Goal: Transaction & Acquisition: Purchase product/service

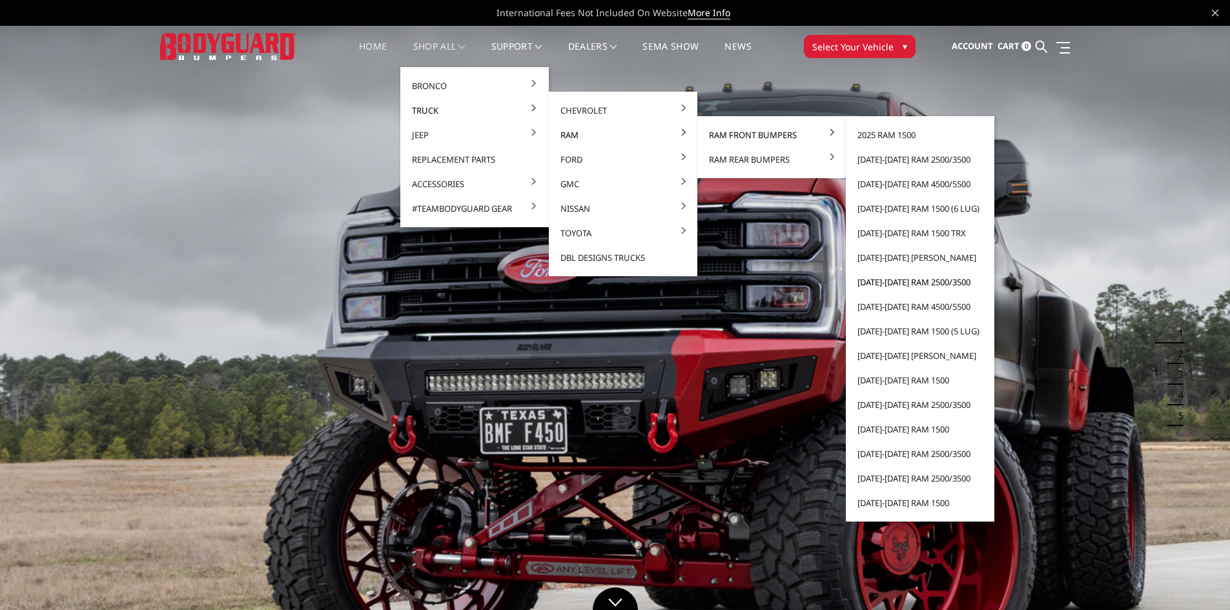
click at [924, 282] on link "[DATE]-[DATE] Ram 2500/3500" at bounding box center [920, 282] width 138 height 25
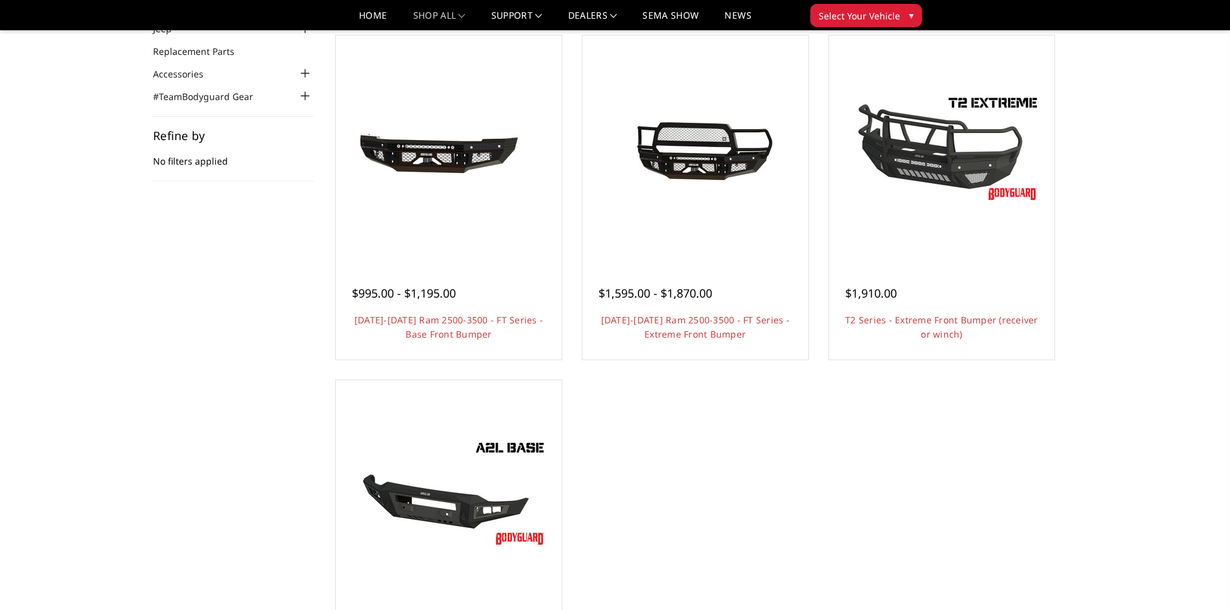
scroll to position [129, 0]
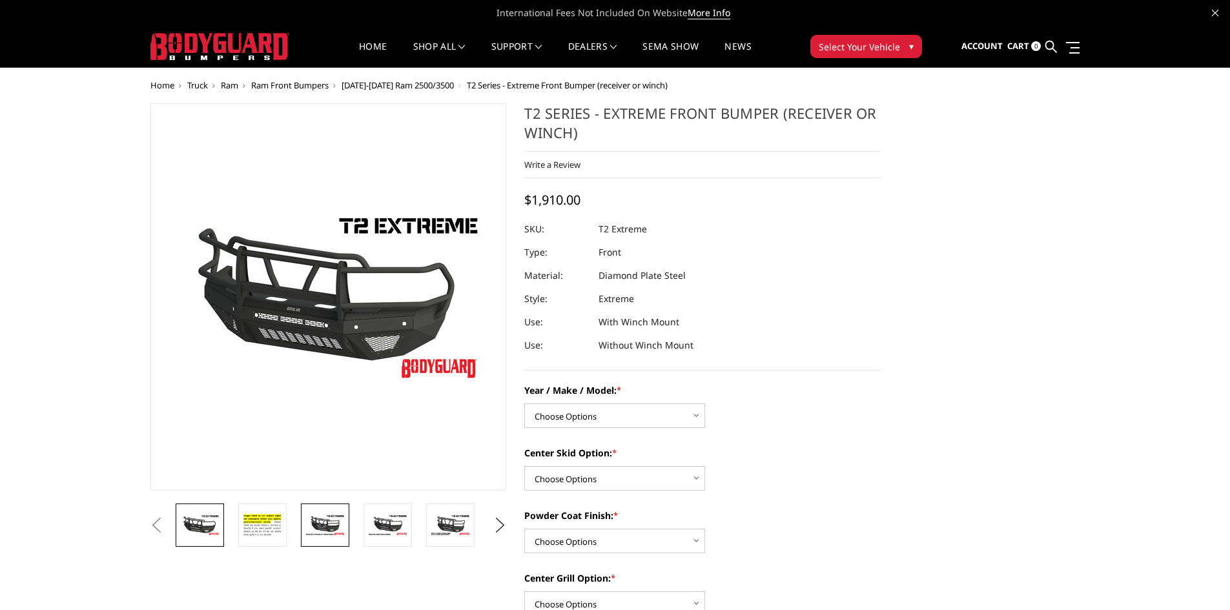
click at [325, 535] on img at bounding box center [325, 525] width 41 height 23
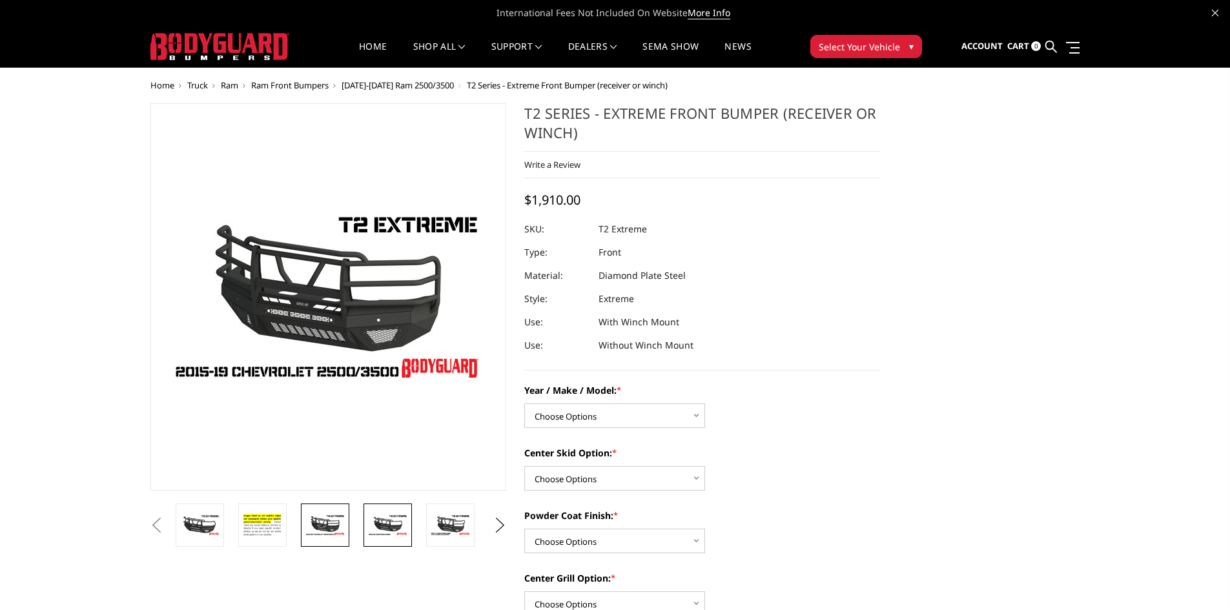
click at [374, 531] on img at bounding box center [387, 525] width 41 height 23
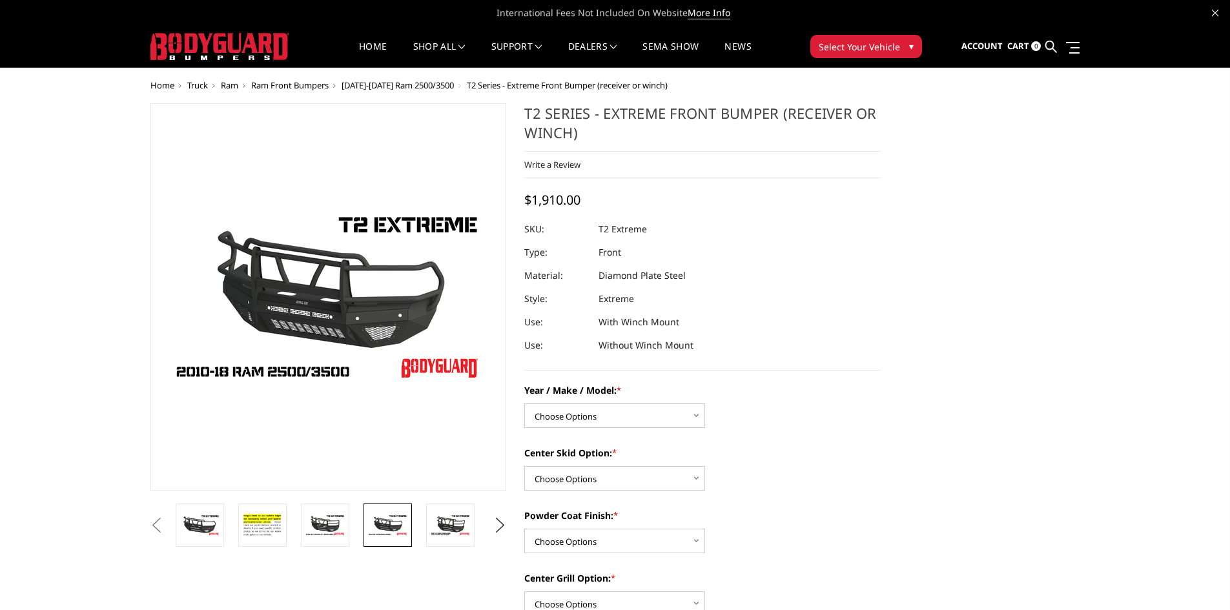
click at [403, 533] on img at bounding box center [387, 525] width 41 height 23
click at [442, 529] on img at bounding box center [450, 525] width 41 height 23
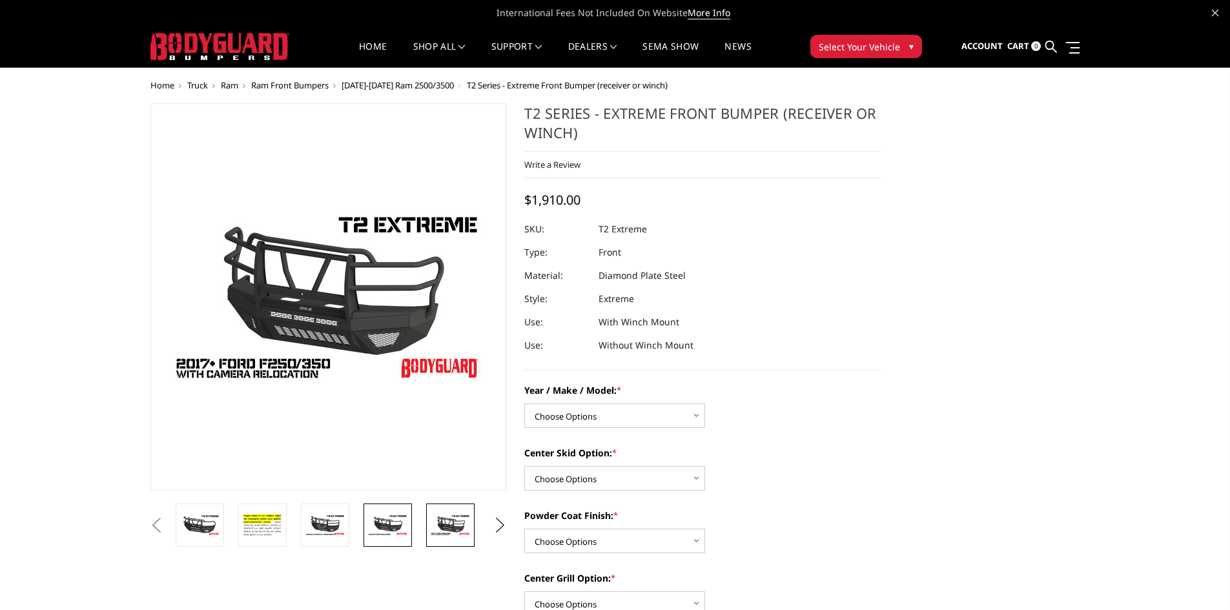
click at [383, 530] on img at bounding box center [387, 525] width 41 height 23
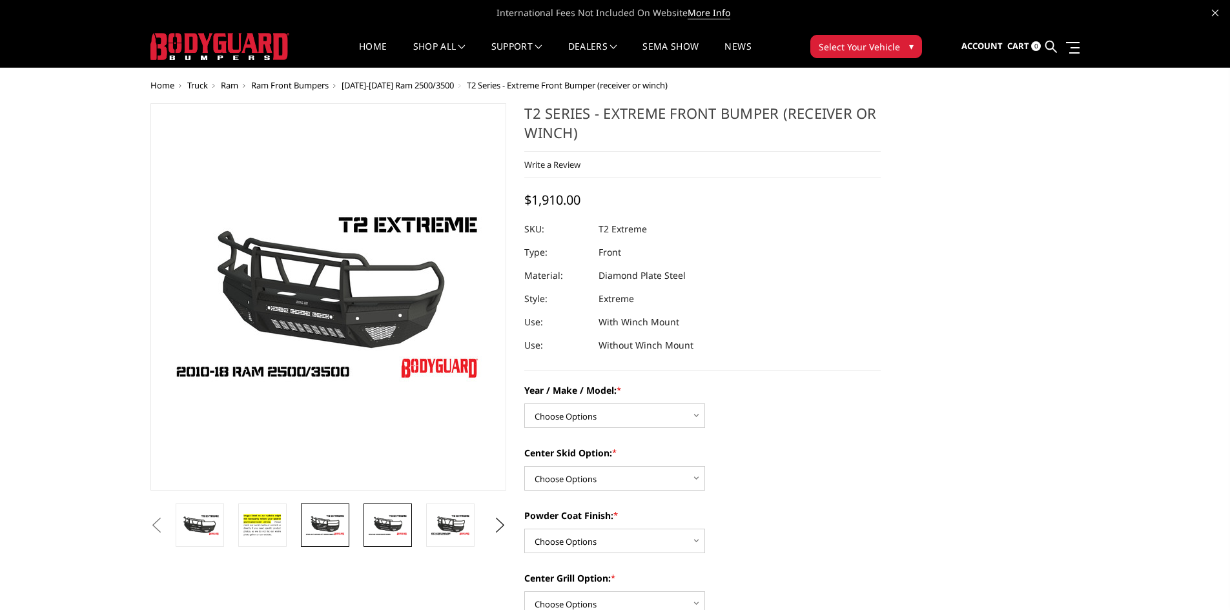
click at [335, 531] on img at bounding box center [325, 525] width 41 height 23
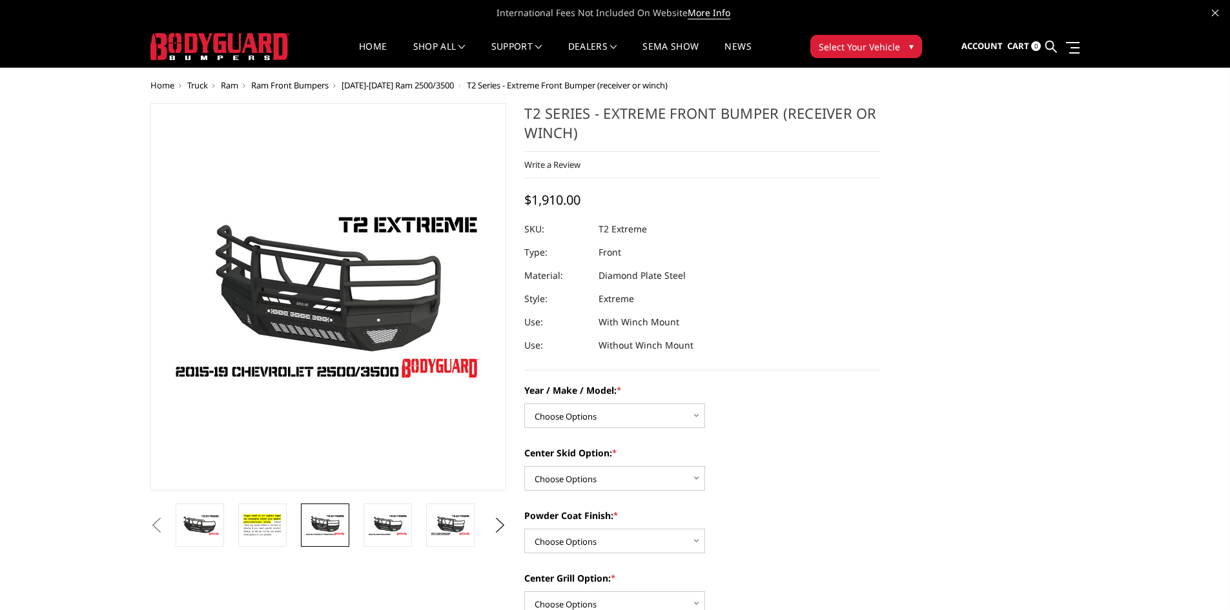
click at [167, 528] on button "Previous" at bounding box center [156, 525] width 19 height 19
click at [684, 413] on select "Choose Options Chevrolet 19-21 1500 Chevrolet 15-19 2500 / 3500 Chevrolet 20-23…" at bounding box center [614, 416] width 181 height 25
click at [681, 416] on select "Choose Options Chevrolet 19-21 1500 Chevrolet 15-19 2500 / 3500 Chevrolet 20-23…" at bounding box center [614, 416] width 181 height 25
click at [393, 521] on img at bounding box center [387, 525] width 41 height 23
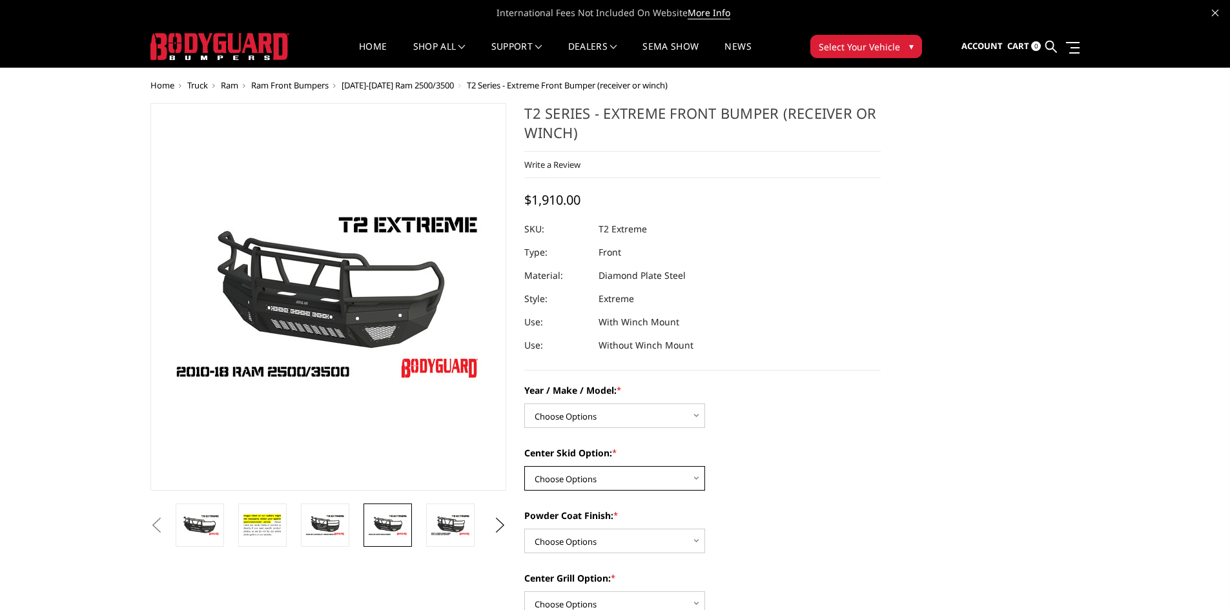
click at [618, 484] on select "Choose Options Standard center skid plate (included) Receiver tube Winch mount …" at bounding box center [614, 478] width 181 height 25
click at [611, 413] on select "Choose Options Chevrolet 19-21 1500 Chevrolet 15-19 2500 / 3500 Chevrolet 20-23…" at bounding box center [614, 416] width 181 height 25
select select "1445"
click at [524, 404] on select "Choose Options Chevrolet 19-21 1500 Chevrolet 15-19 2500 / 3500 Chevrolet 20-23…" at bounding box center [614, 416] width 181 height 25
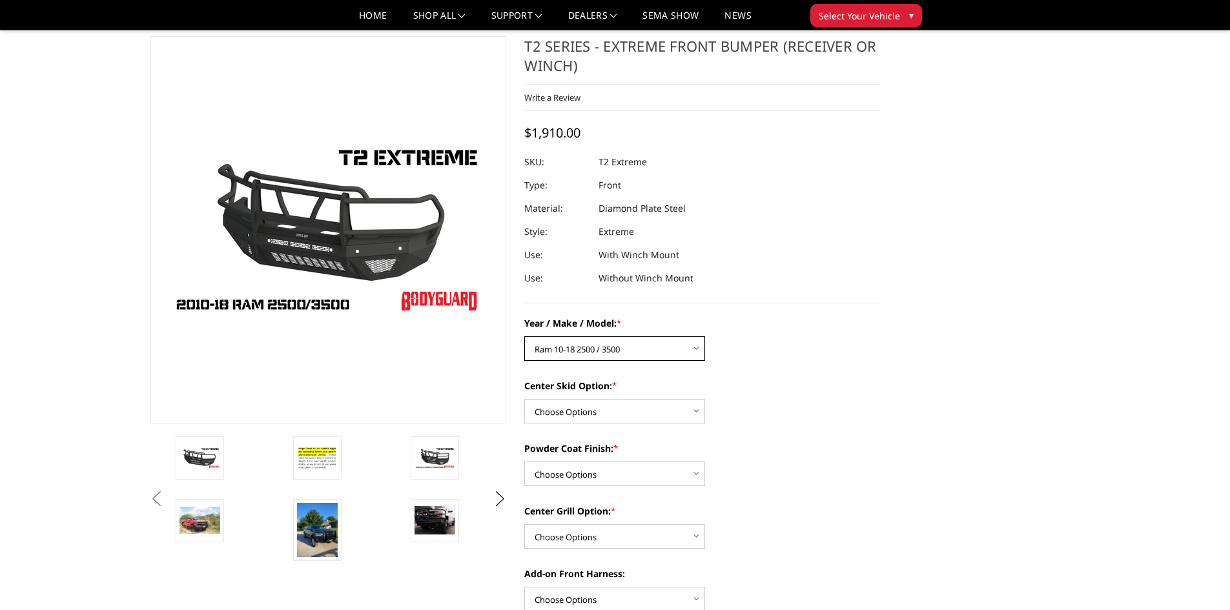
scroll to position [43, 0]
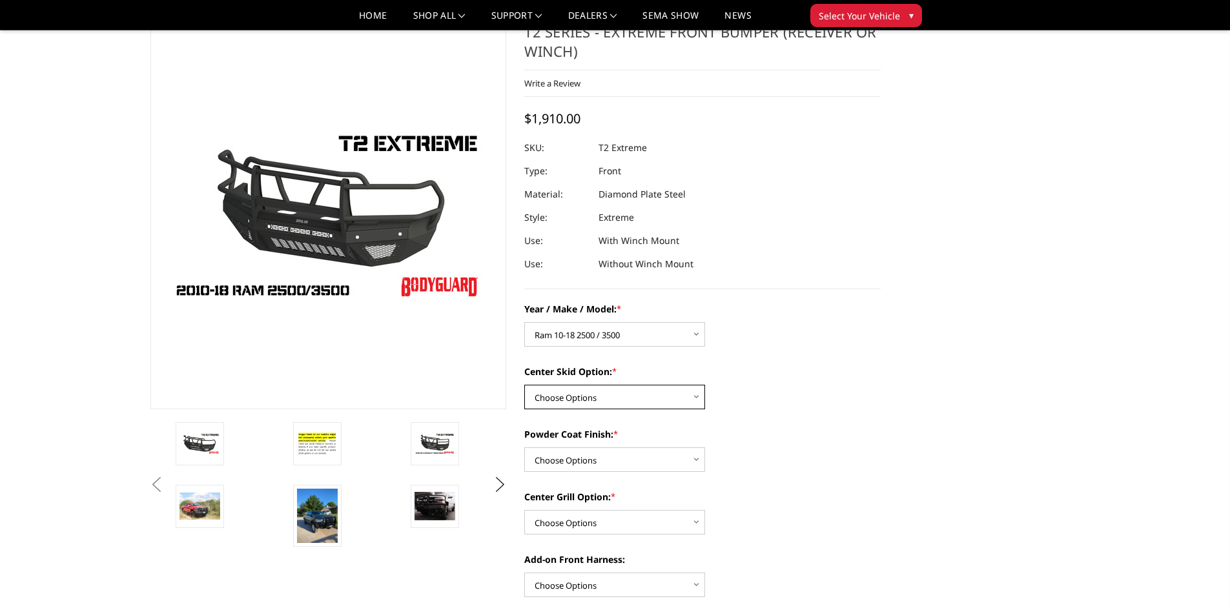
click at [642, 397] on select "Choose Options Standard center skid plate (included) Receiver tube Winch mount …" at bounding box center [614, 397] width 181 height 25
select select "624"
click at [524, 385] on select "Choose Options Standard center skid plate (included) Receiver tube Winch mount …" at bounding box center [614, 397] width 181 height 25
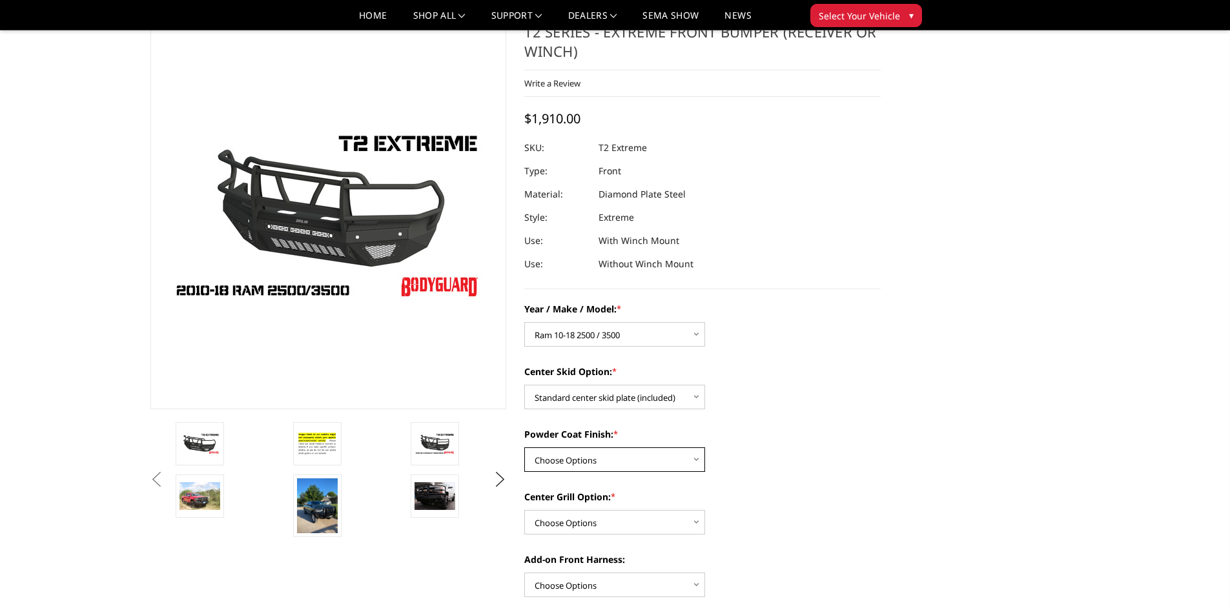
click at [634, 465] on select "Choose Options Bare metal Gloss Black Powder Coat Texture Black Powder Coat" at bounding box center [614, 460] width 181 height 25
select select "667"
click at [524, 448] on select "Choose Options Bare metal Gloss Black Powder Coat Texture Black Powder Coat" at bounding box center [614, 460] width 181 height 25
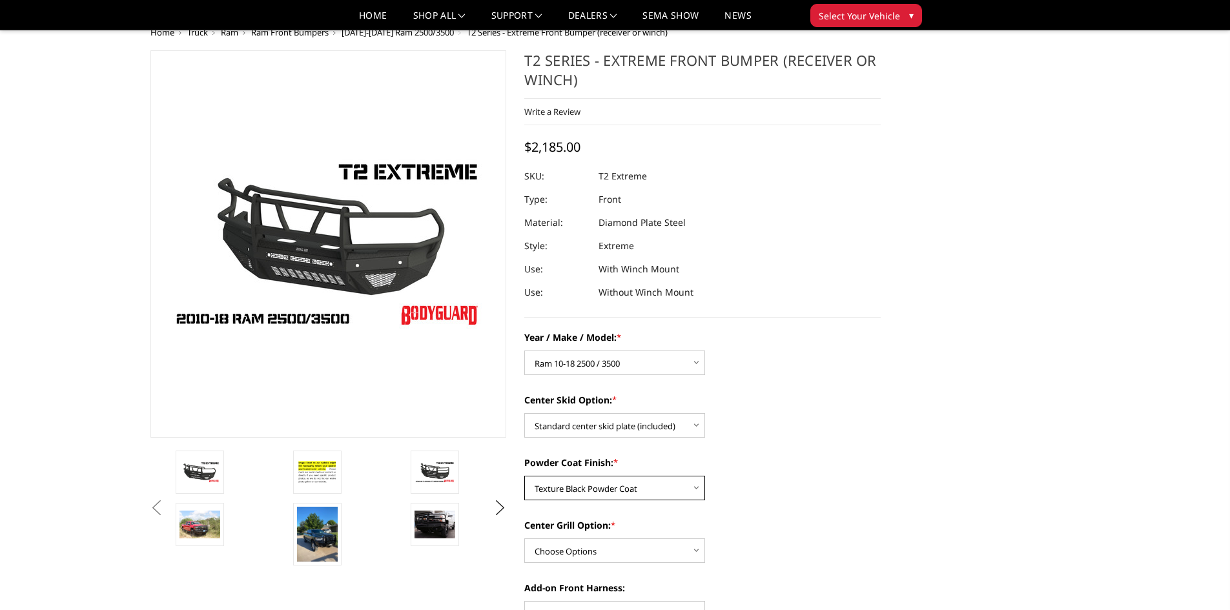
scroll to position [0, 0]
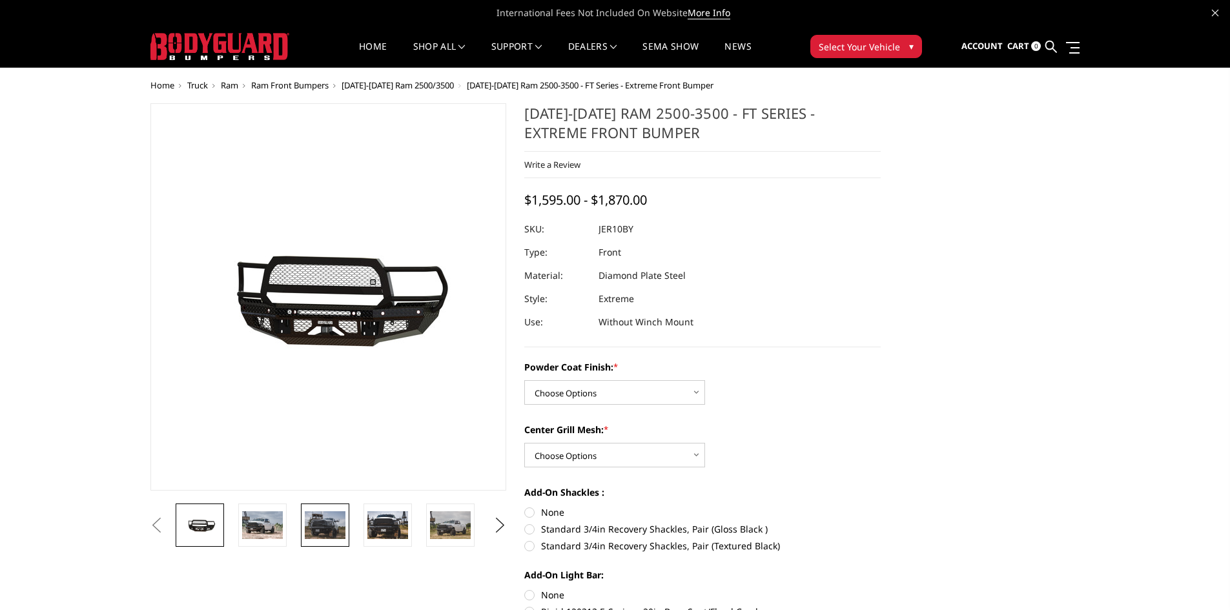
click at [318, 526] on img at bounding box center [325, 524] width 41 height 27
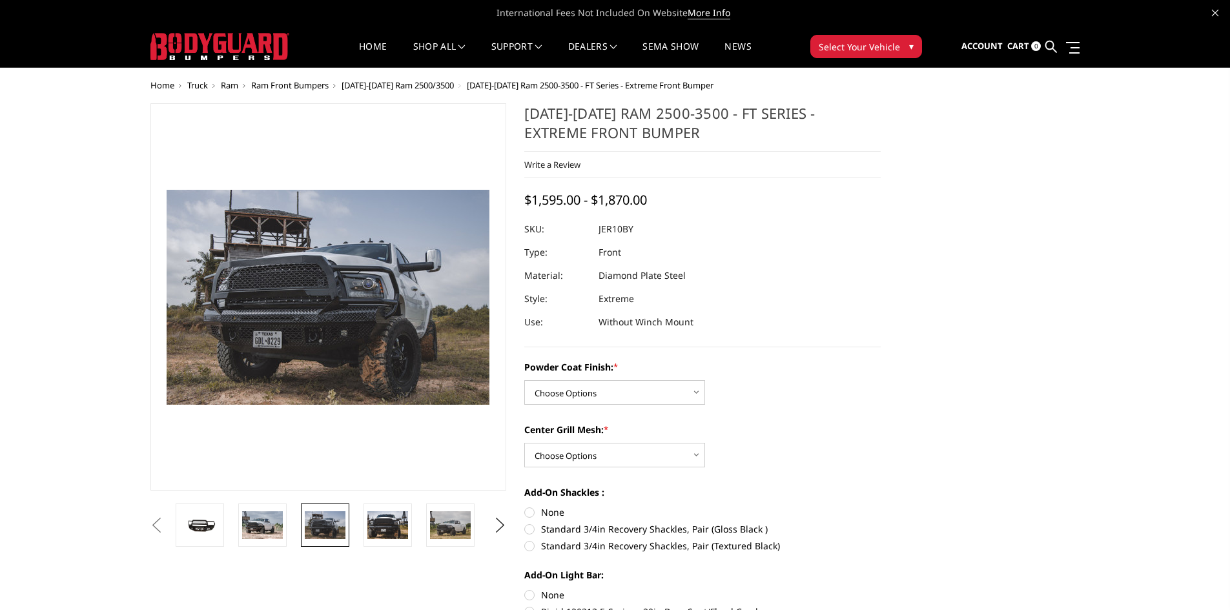
click at [355, 527] on li at bounding box center [329, 525] width 63 height 43
click at [373, 535] on img at bounding box center [387, 524] width 41 height 27
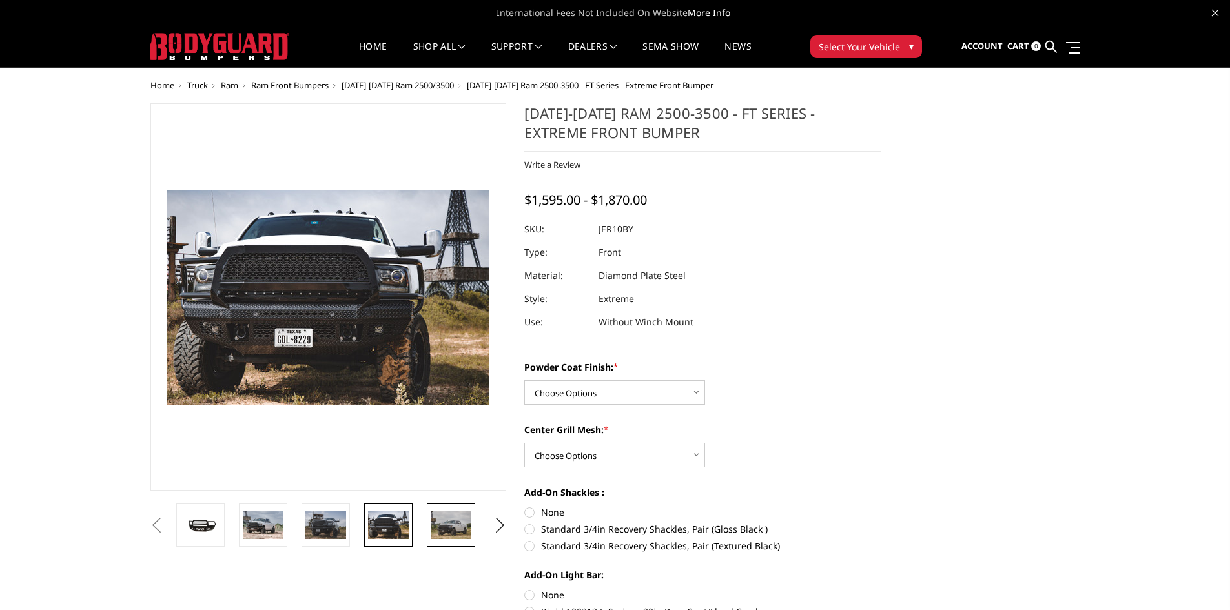
click at [430, 539] on link at bounding box center [451, 525] width 48 height 43
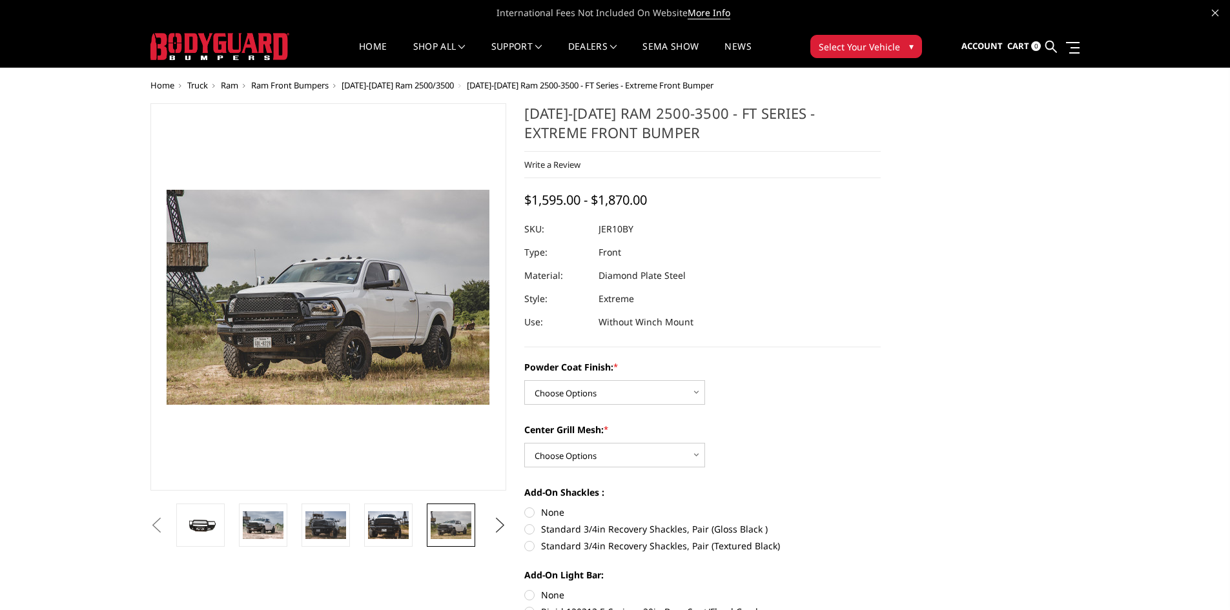
click at [494, 526] on button "Next" at bounding box center [499, 525] width 19 height 19
click at [451, 528] on img at bounding box center [450, 524] width 41 height 27
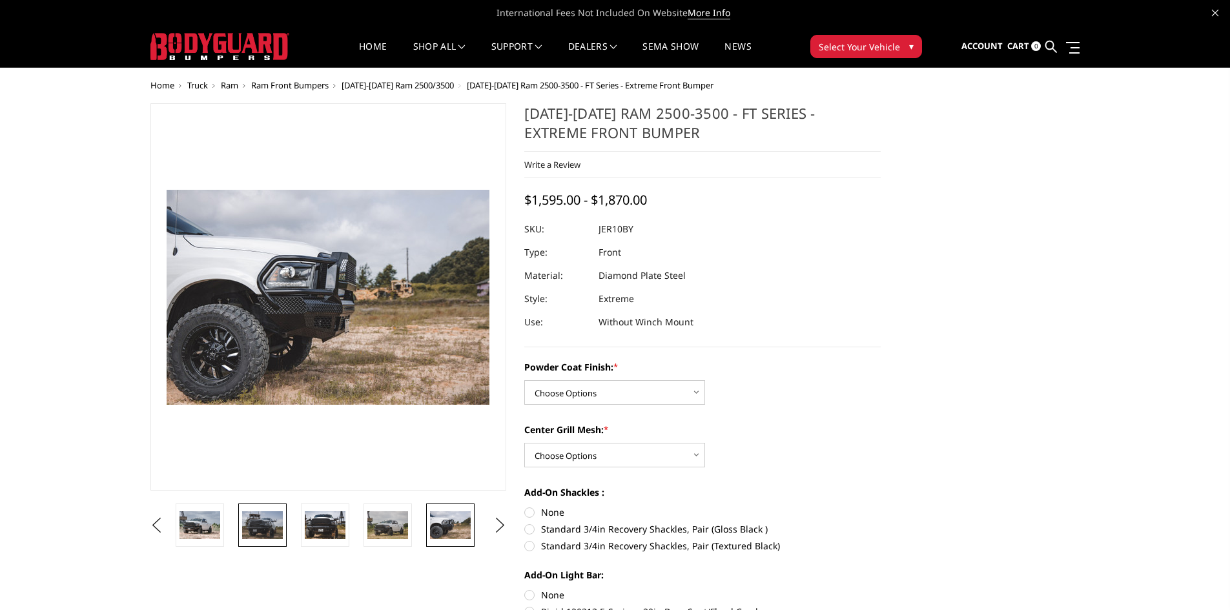
click at [241, 527] on link at bounding box center [262, 525] width 48 height 43
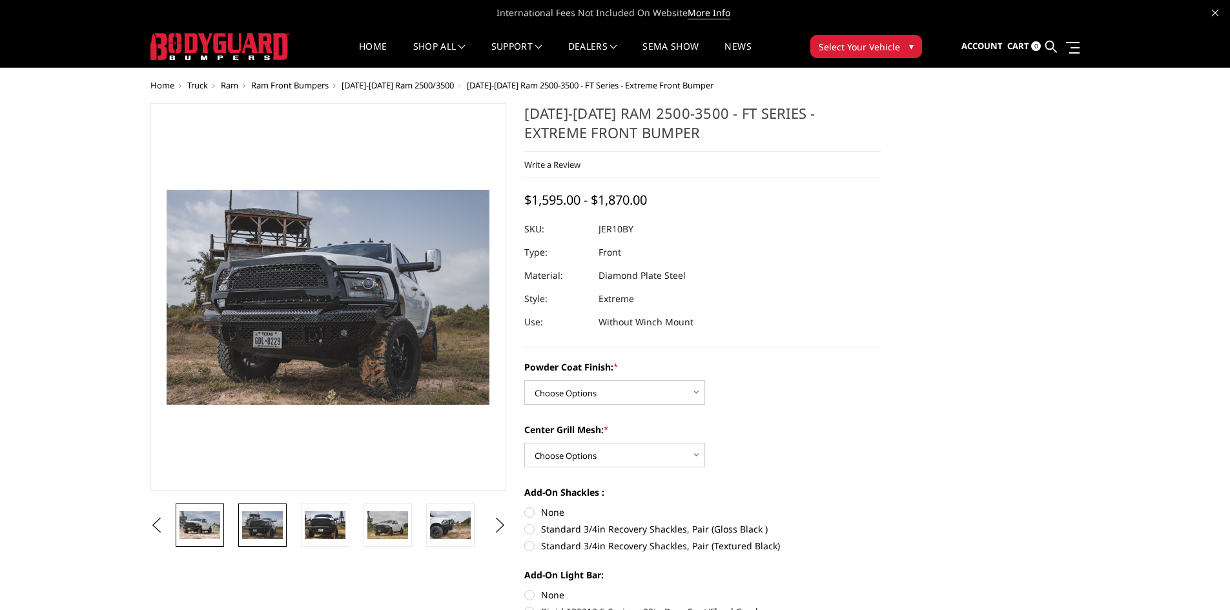
click at [213, 528] on img at bounding box center [200, 524] width 41 height 27
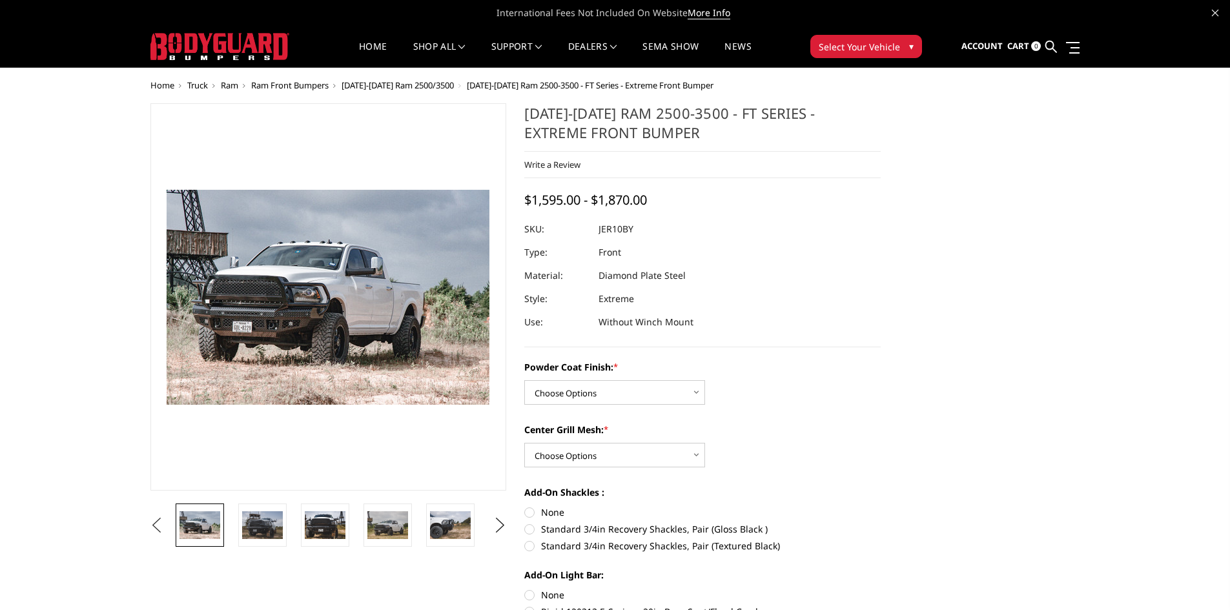
click at [158, 531] on button "Previous" at bounding box center [156, 525] width 19 height 19
click at [214, 530] on img at bounding box center [200, 525] width 41 height 18
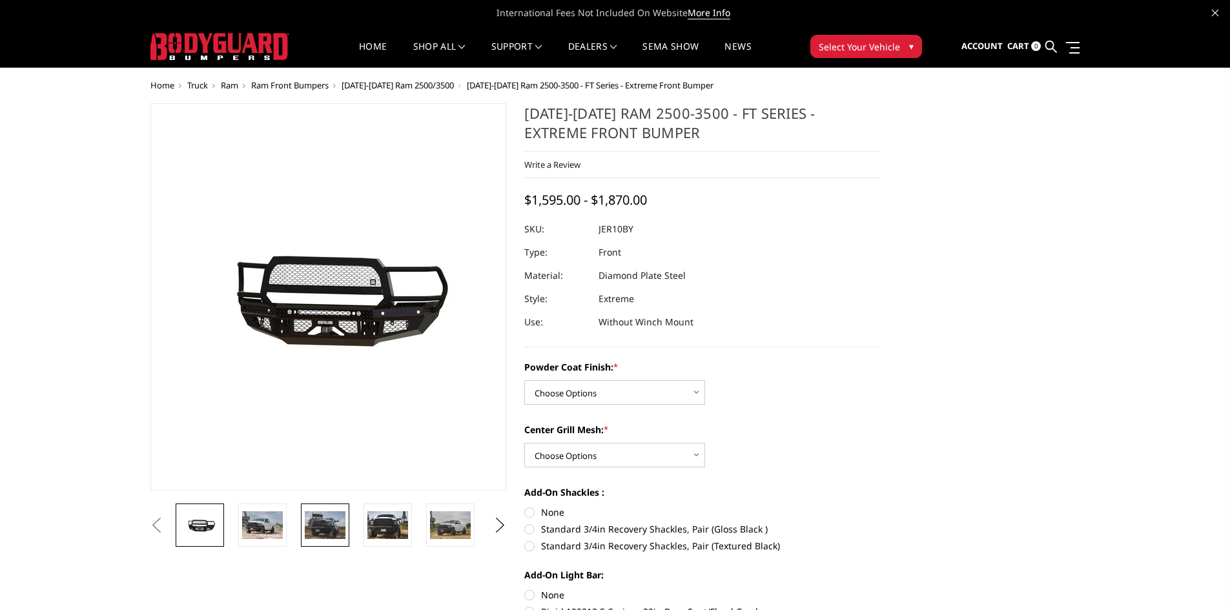
click at [342, 531] on img at bounding box center [325, 524] width 41 height 27
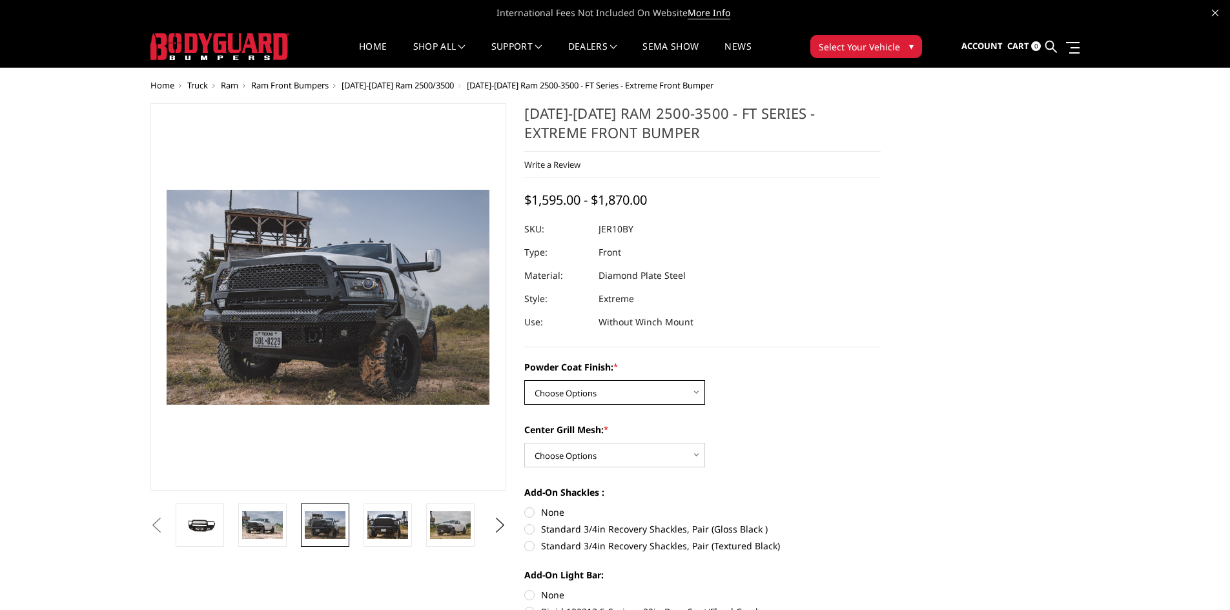
click at [650, 395] on select "Choose Options Bare Metal Gloss Black Powder Coat Textured Black Powder Coat" at bounding box center [614, 392] width 181 height 25
select select "3230"
click at [524, 380] on select "Choose Options Bare Metal Gloss Black Powder Coat Textured Black Powder Coat" at bounding box center [614, 392] width 181 height 25
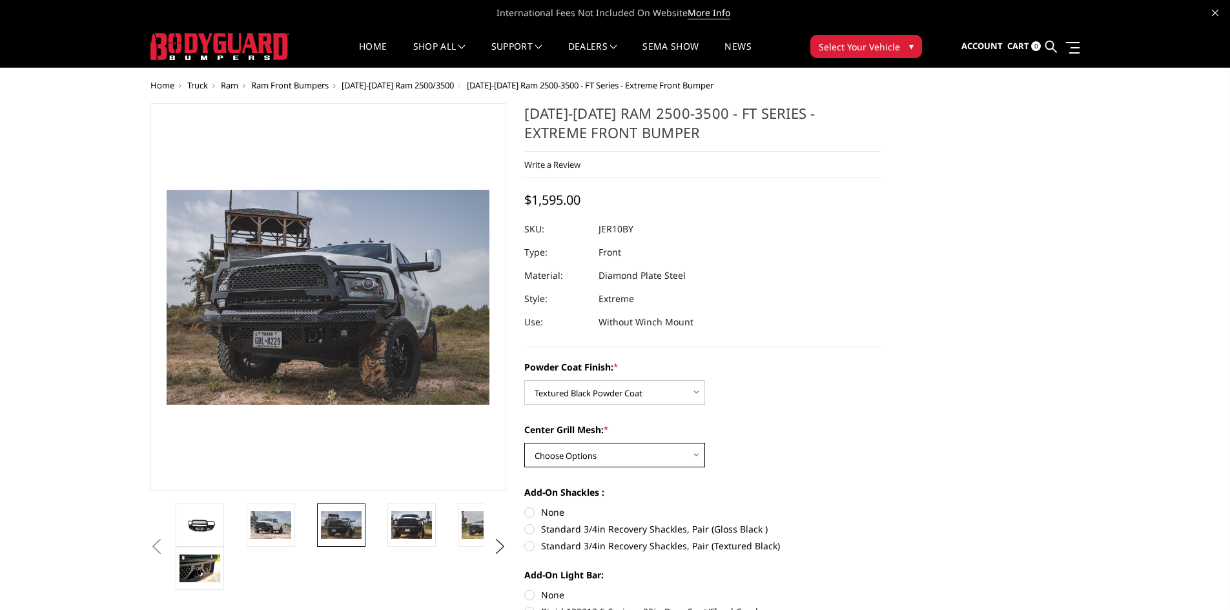
click at [644, 451] on select "Choose Options WITH Expanded Metal in Center Grill WITHOUT Expanded Metal in Ce…" at bounding box center [614, 455] width 181 height 25
click at [524, 443] on select "Choose Options WITH Expanded Metal in Center Grill WITHOUT Expanded Metal in Ce…" at bounding box center [614, 455] width 181 height 25
click at [664, 457] on select "Choose Options WITH Expanded Metal in Center Grill WITHOUT Expanded Metal in Ce…" at bounding box center [614, 455] width 181 height 25
select select "3231"
click at [524, 443] on select "Choose Options WITH Expanded Metal in Center Grill WITHOUT Expanded Metal in Ce…" at bounding box center [614, 455] width 181 height 25
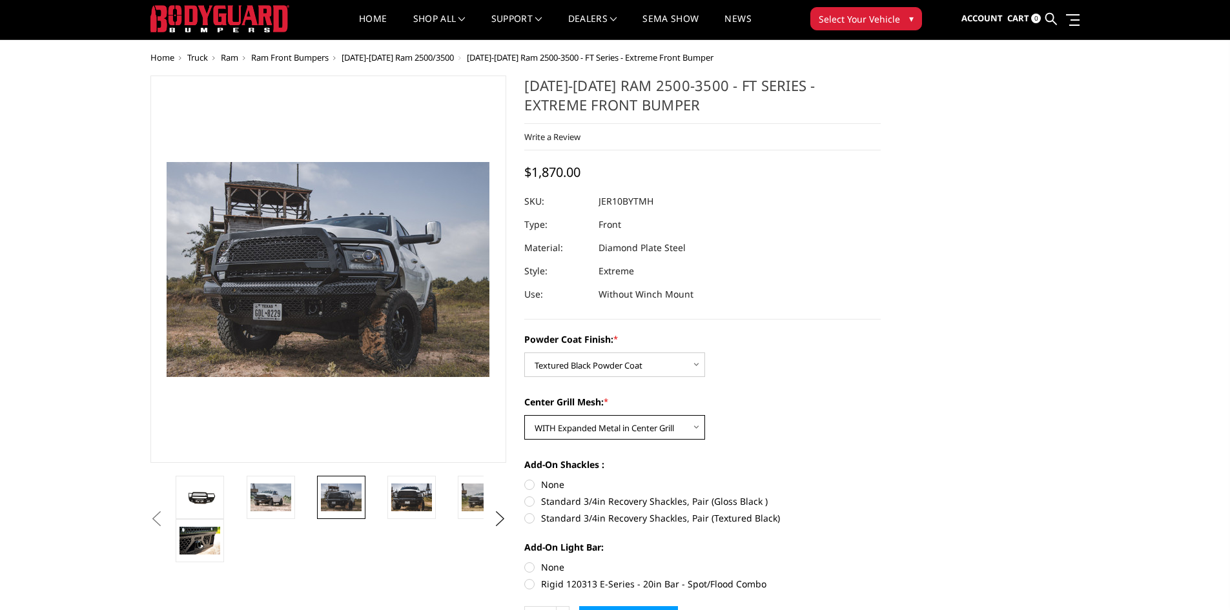
scroll to position [43, 0]
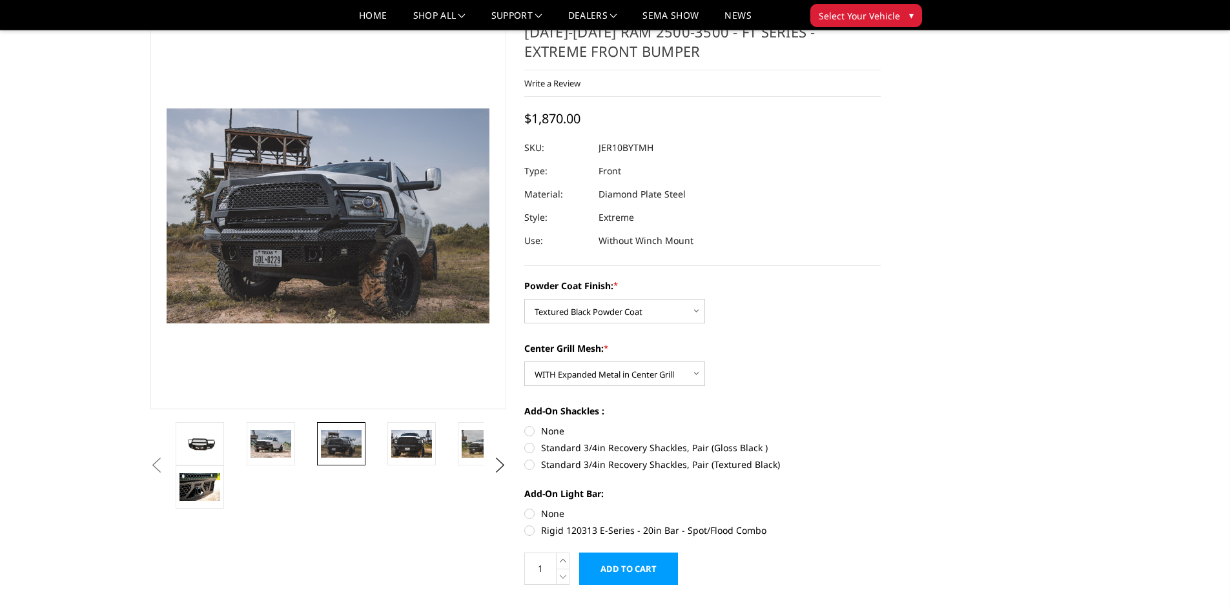
click at [533, 434] on label "None" at bounding box center [702, 431] width 356 height 14
click at [525, 425] on input "None" at bounding box center [524, 424] width 1 height 1
radio input "true"
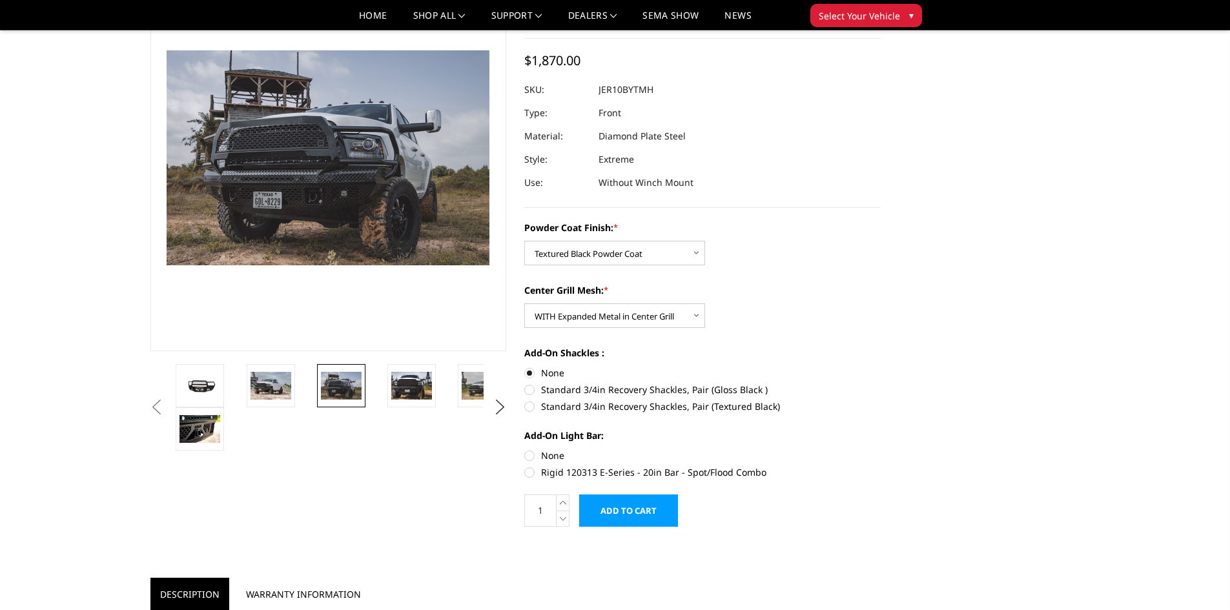
scroll to position [129, 0]
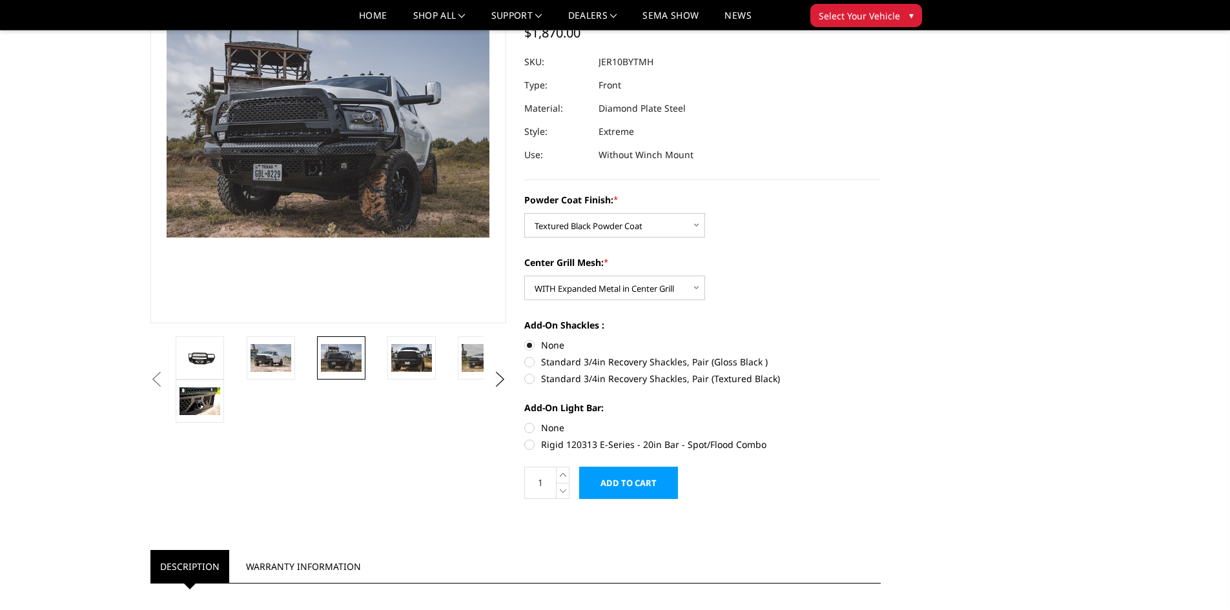
click at [532, 446] on label "Rigid 120313 E-Series - 20in Bar - Spot/Flood Combo" at bounding box center [702, 445] width 356 height 14
click at [881, 422] on input "Rigid 120313 E-Series - 20in Bar - Spot/Flood Combo" at bounding box center [881, 421] width 1 height 1
radio input "true"
click at [406, 363] on img at bounding box center [411, 357] width 41 height 27
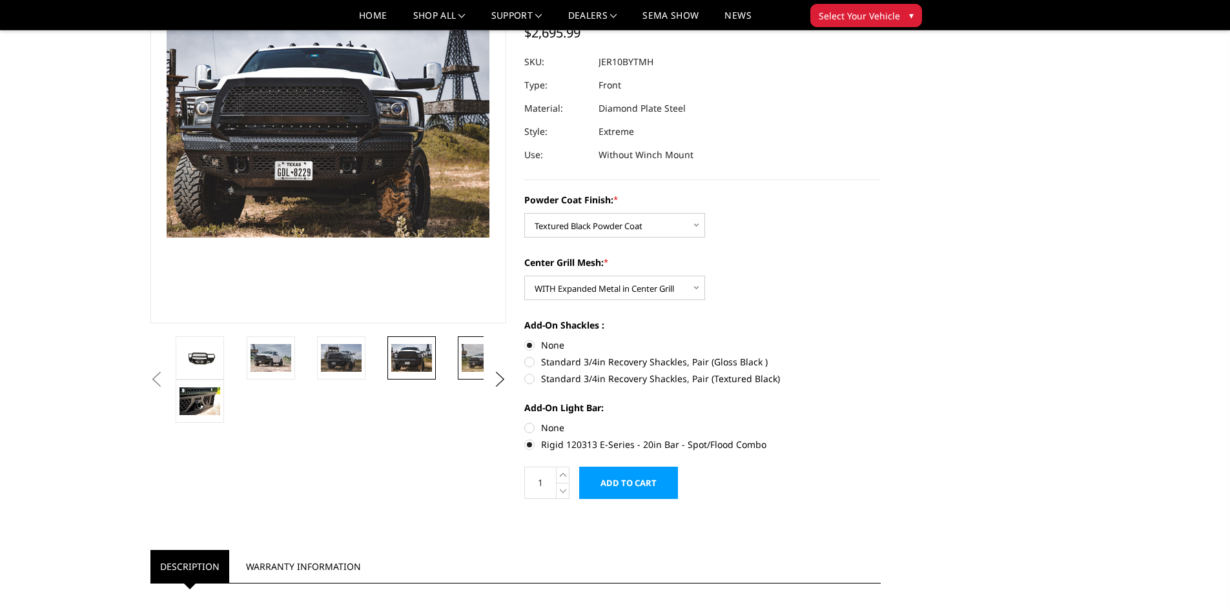
click at [462, 360] on img at bounding box center [482, 357] width 41 height 27
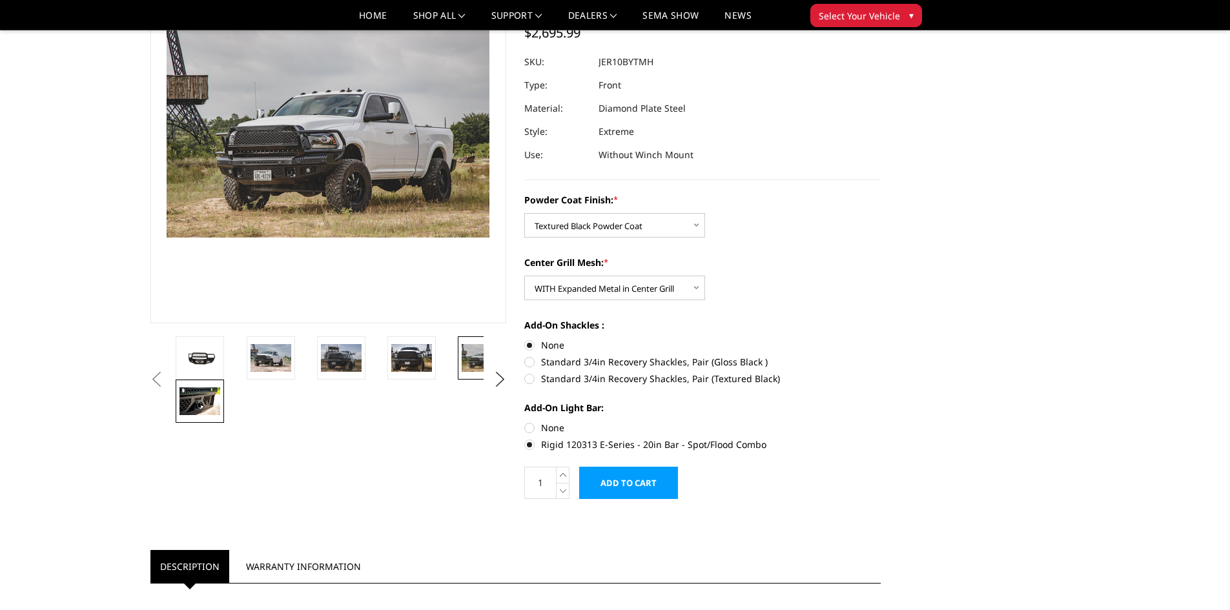
click at [203, 415] on link at bounding box center [200, 401] width 48 height 43
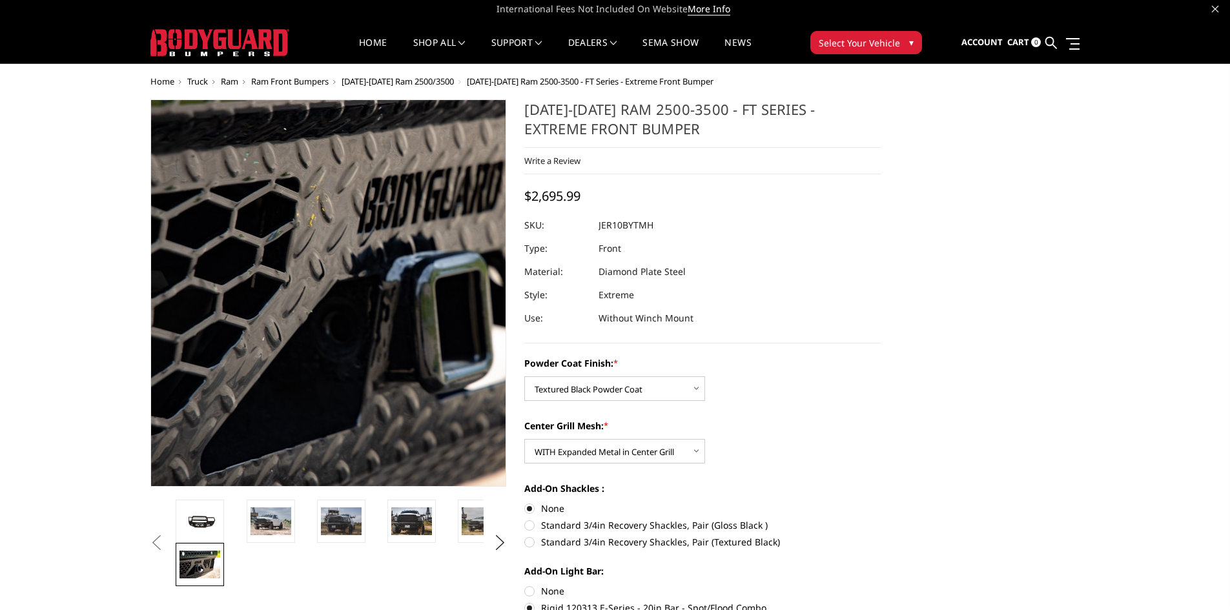
scroll to position [0, 0]
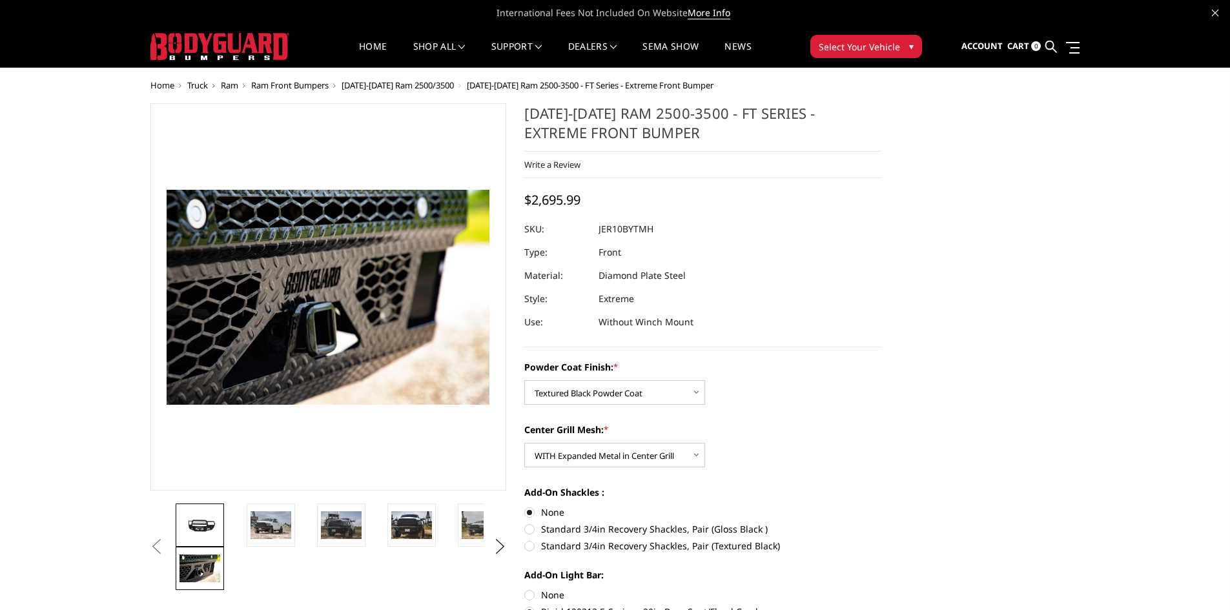
click at [213, 528] on img at bounding box center [200, 525] width 41 height 18
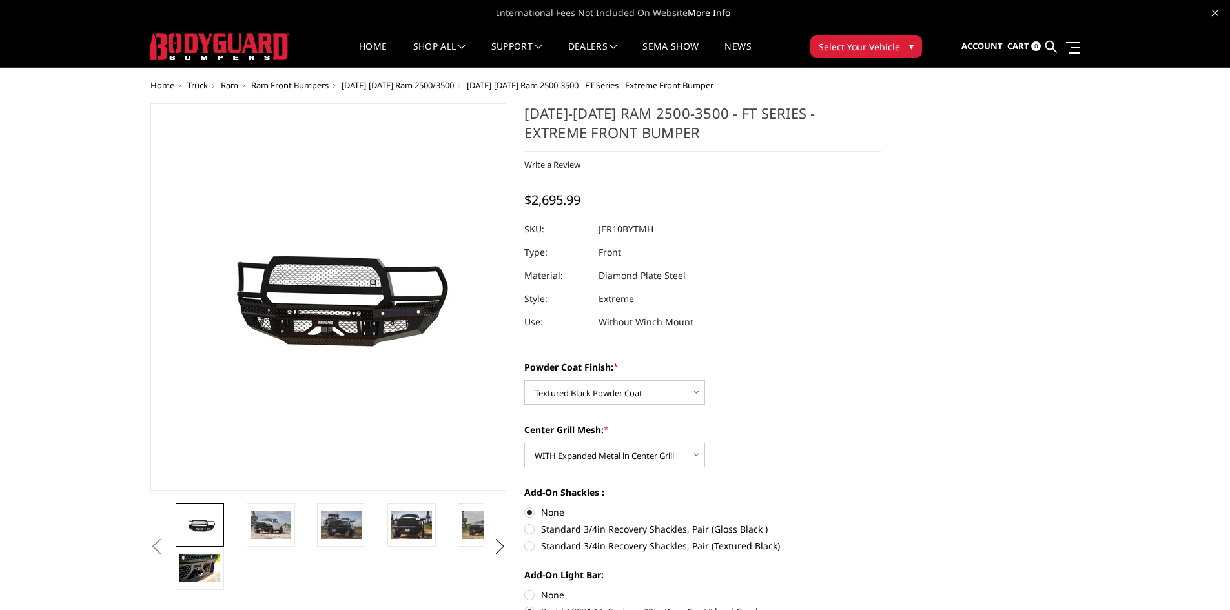
click at [235, 529] on li at bounding box center [208, 525] width 70 height 43
click at [262, 527] on img at bounding box center [271, 524] width 41 height 27
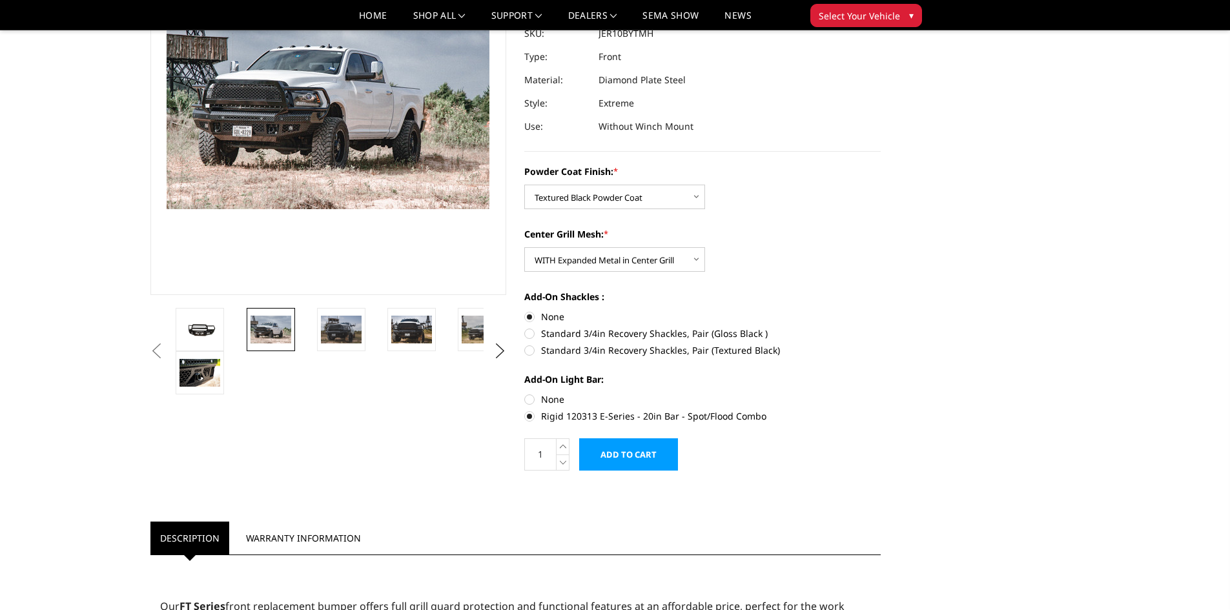
scroll to position [215, 0]
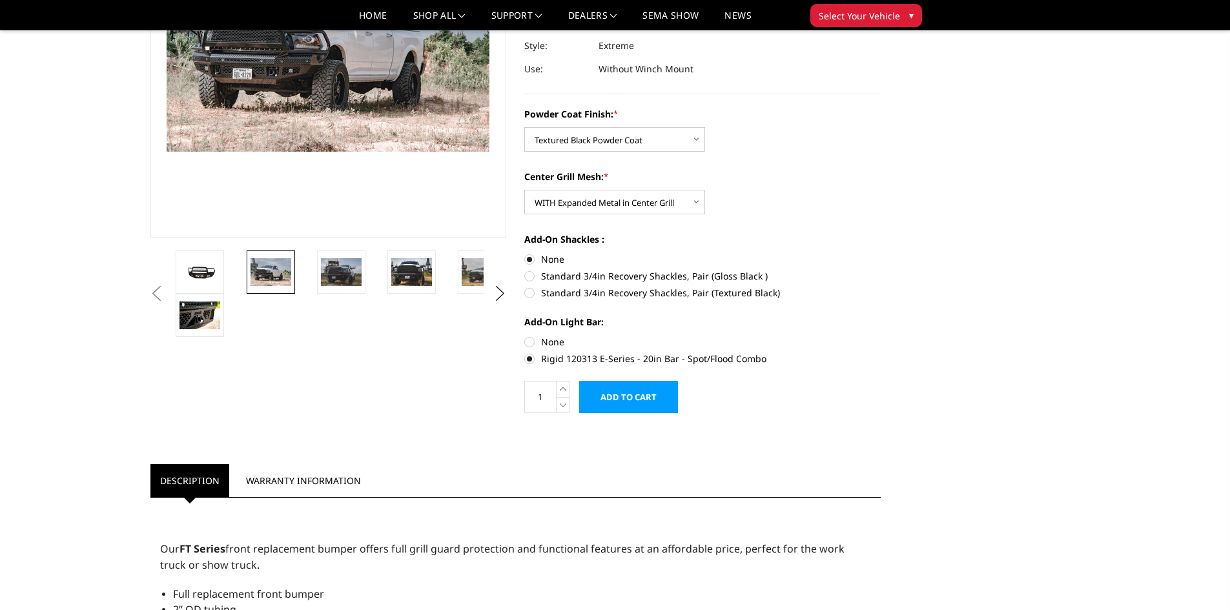
click at [527, 338] on label "None" at bounding box center [702, 342] width 356 height 14
click at [525, 336] on input "None" at bounding box center [524, 335] width 1 height 1
radio input "true"
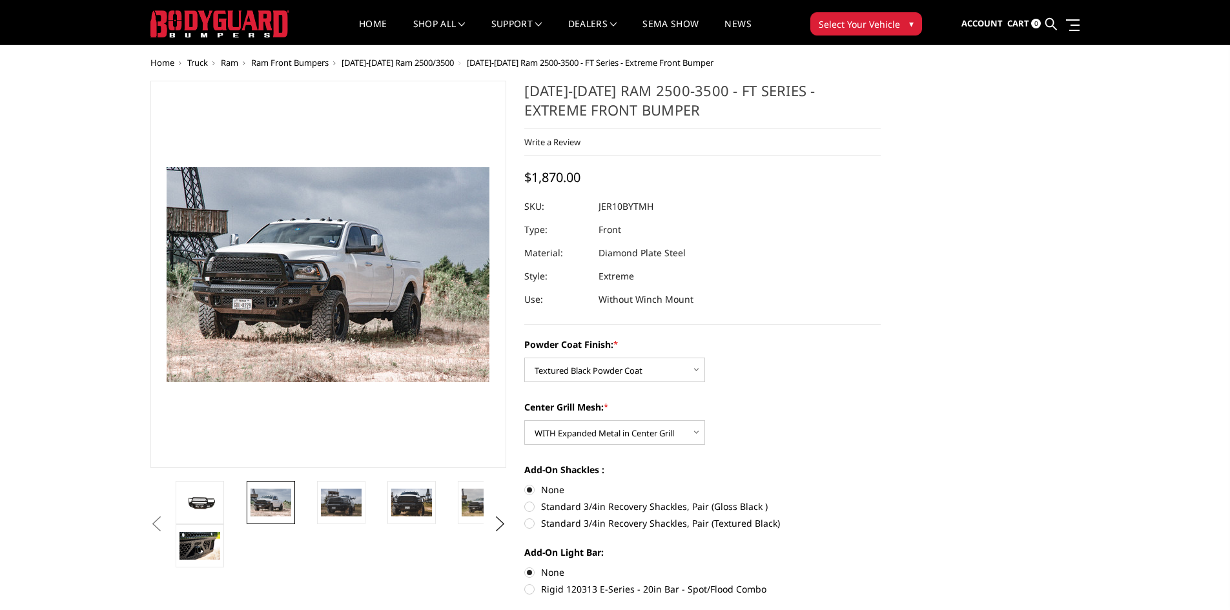
scroll to position [43, 0]
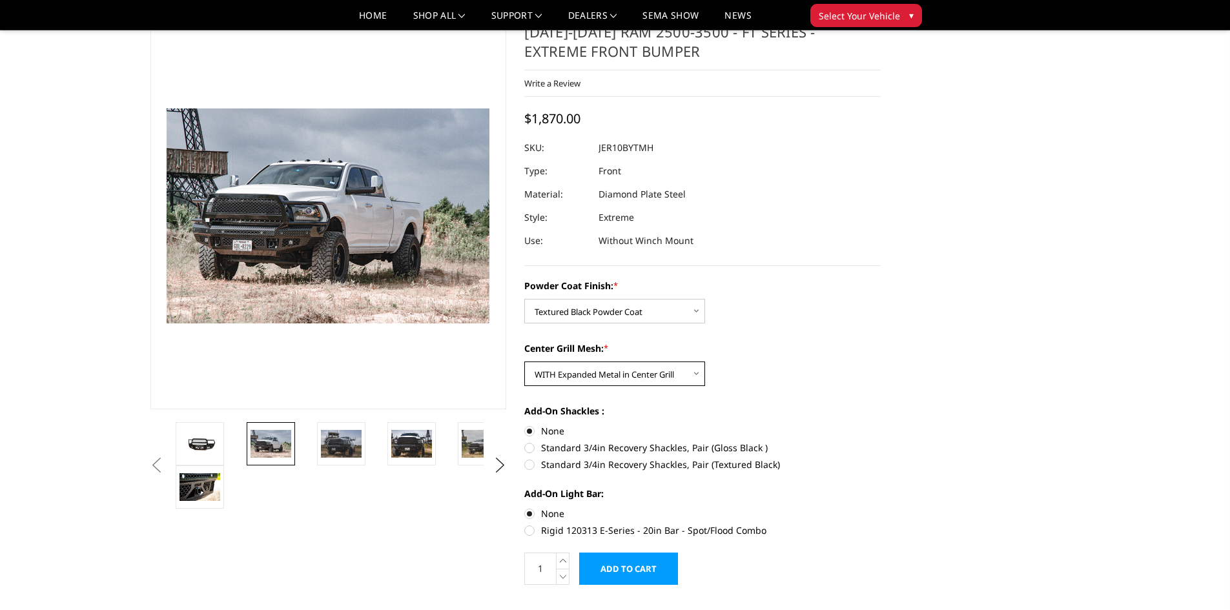
click at [619, 378] on select "Choose Options WITH Expanded Metal in Center Grill WITHOUT Expanded Metal in Ce…" at bounding box center [614, 374] width 181 height 25
click at [794, 380] on div "Center Grill Mesh: * Choose Options WITH Expanded Metal in Center Grill WITHOUT…" at bounding box center [702, 364] width 356 height 45
click at [695, 374] on select "Choose Options WITH Expanded Metal in Center Grill WITHOUT Expanded Metal in Ce…" at bounding box center [614, 374] width 181 height 25
click at [524, 362] on select "Choose Options WITH Expanded Metal in Center Grill WITHOUT Expanded Metal in Ce…" at bounding box center [614, 374] width 181 height 25
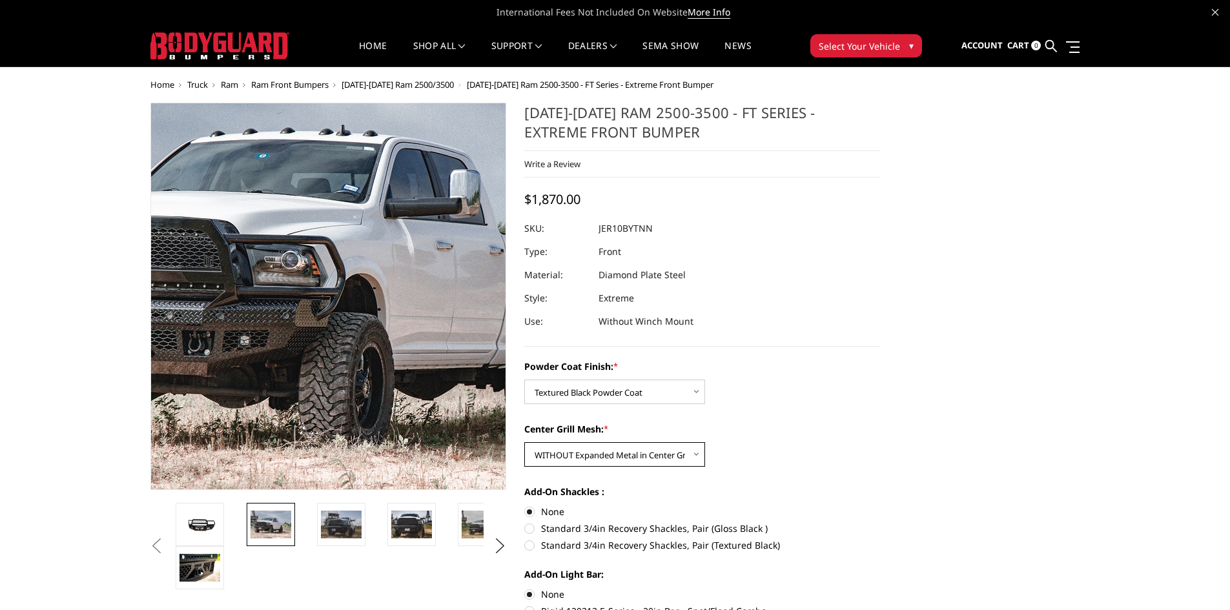
scroll to position [0, 0]
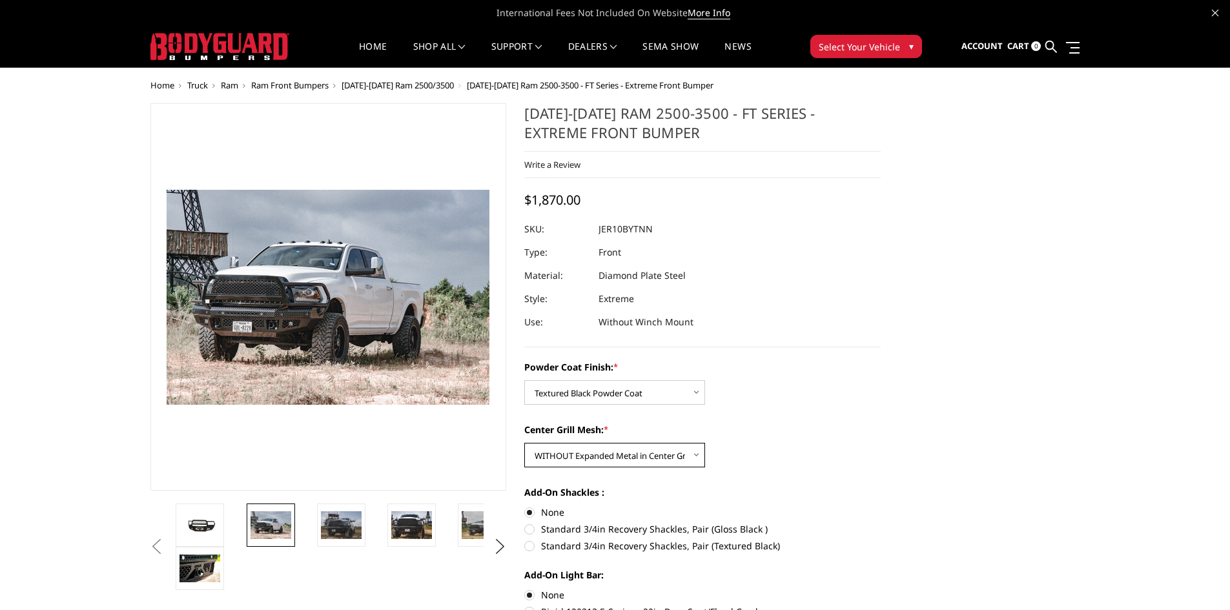
click at [624, 457] on select "Choose Options WITH Expanded Metal in Center Grill WITHOUT Expanded Metal in Ce…" at bounding box center [614, 455] width 181 height 25
select select "3231"
click at [524, 443] on select "Choose Options WITH Expanded Metal in Center Grill WITHOUT Expanded Metal in Ce…" at bounding box center [614, 455] width 181 height 25
drag, startPoint x: 658, startPoint y: 226, endPoint x: 597, endPoint y: 229, distance: 60.8
click at [597, 229] on div at bounding box center [702, 229] width 356 height 23
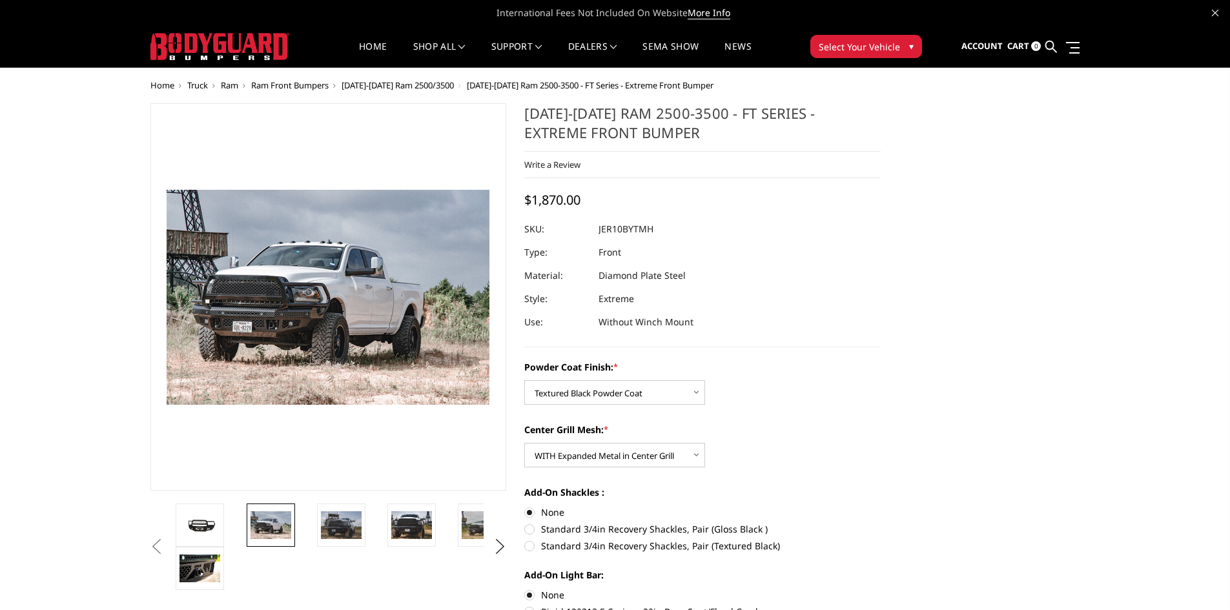
click at [597, 229] on div at bounding box center [702, 229] width 356 height 23
click at [601, 229] on dd "JER10BYTMH" at bounding box center [626, 229] width 55 height 23
click at [602, 229] on dd "JER10BYTMH" at bounding box center [626, 229] width 55 height 23
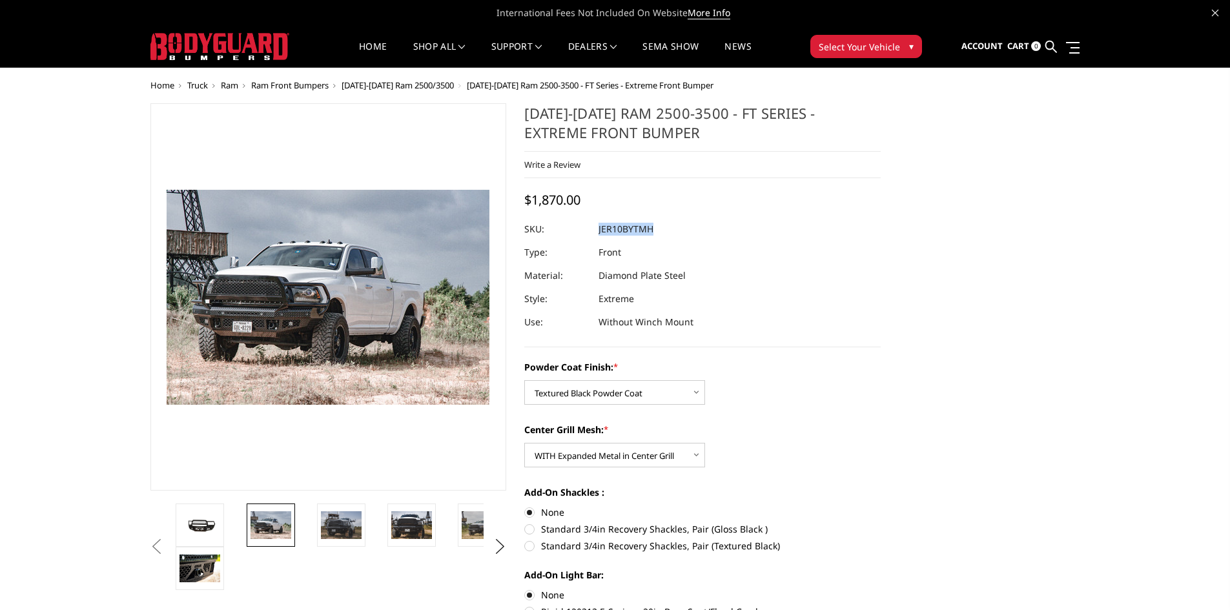
click at [602, 229] on dd "JER10BYTMH" at bounding box center [626, 229] width 55 height 23
copy dl "JER10BYTMH UPC:"
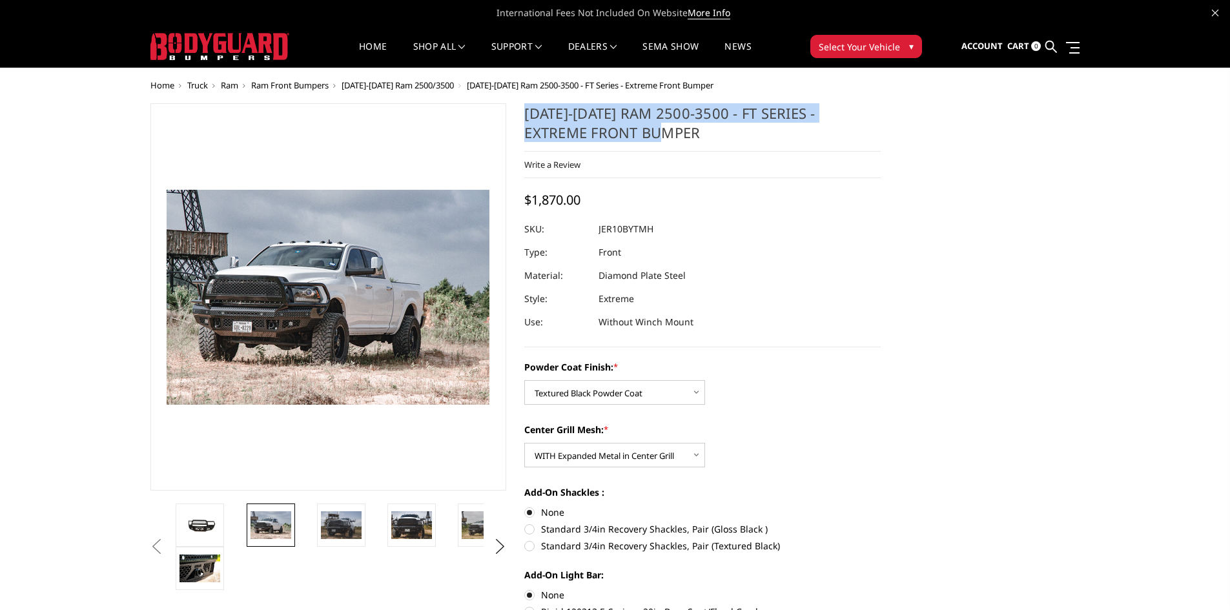
drag, startPoint x: 641, startPoint y: 132, endPoint x: 539, endPoint y: 117, distance: 102.6
click at [522, 110] on section "2010-2018 Ram 2500-3500 - FT Series - Extreme Front Bumper Write a Review Write…" at bounding box center [702, 391] width 375 height 577
copy h1 "2010-2018 Ram 2500-3500 - FT Series - Extreme Front Bumper"
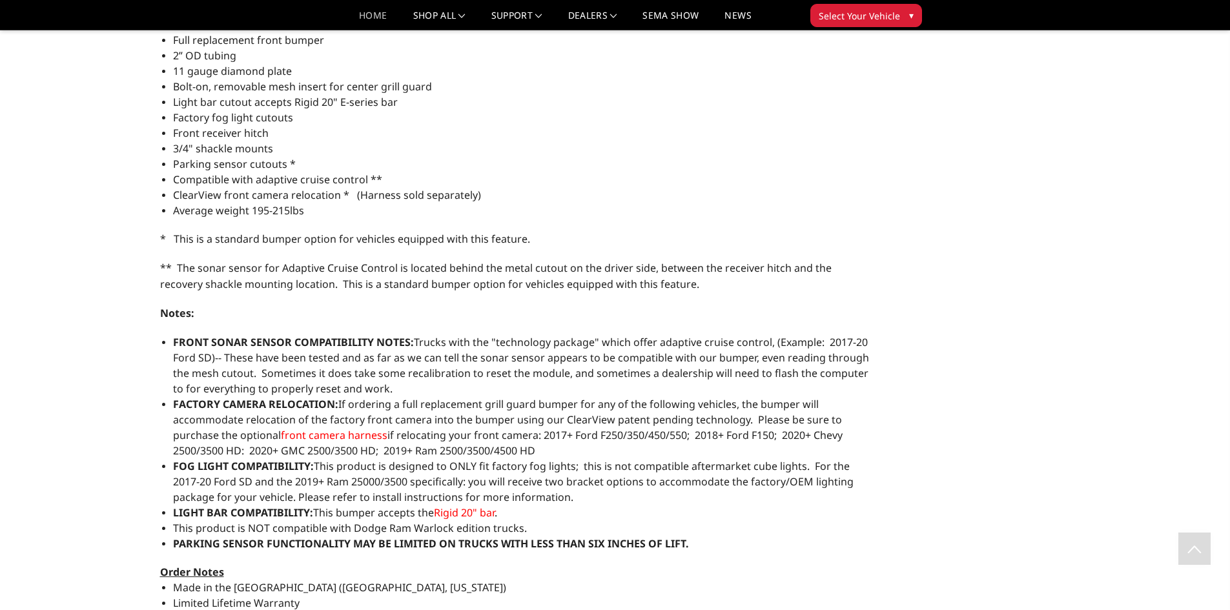
scroll to position [701, 0]
